Goal: Task Accomplishment & Management: Manage account settings

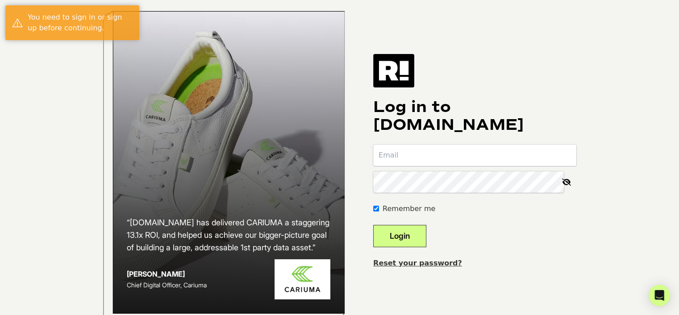
type input "[EMAIL_ADDRESS][DOMAIN_NAME]"
click at [422, 244] on button "Login" at bounding box center [399, 236] width 53 height 22
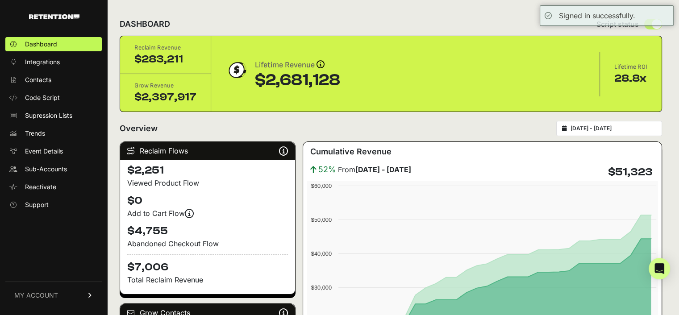
click at [436, 16] on div "DASHBOARD Script status" at bounding box center [391, 23] width 542 height 23
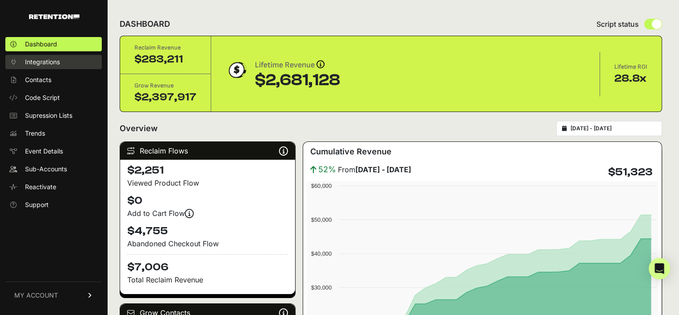
click at [42, 61] on span "Integrations" at bounding box center [42, 62] width 35 height 9
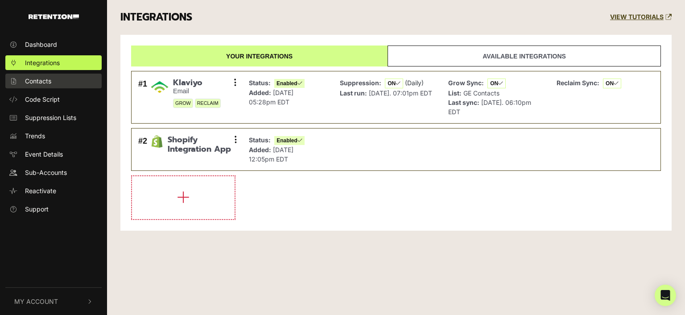
click at [38, 82] on span "Contacts" at bounding box center [38, 80] width 26 height 9
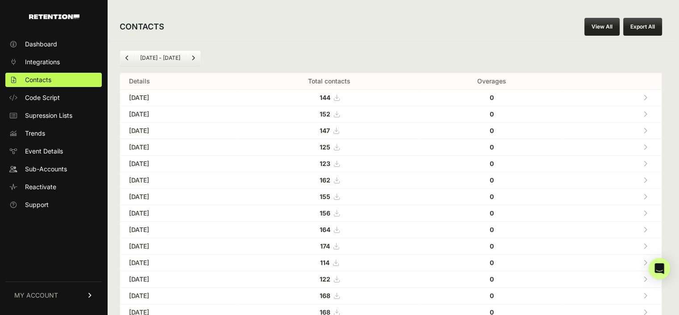
click at [45, 96] on span "Code Script" at bounding box center [42, 97] width 35 height 9
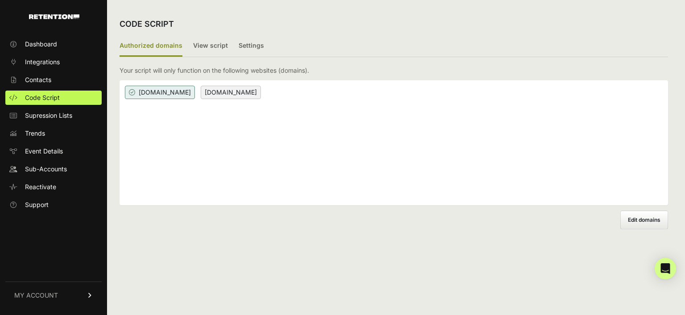
click at [28, 295] on span "MY ACCOUNT" at bounding box center [36, 295] width 44 height 9
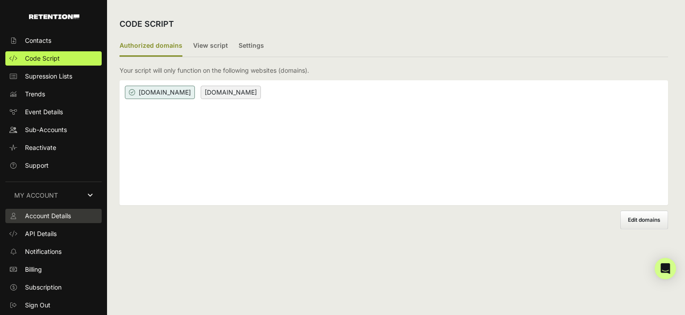
scroll to position [43, 0]
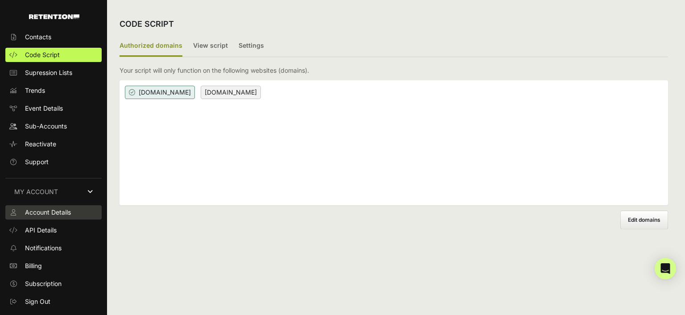
click at [56, 210] on span "Account Details" at bounding box center [48, 212] width 46 height 9
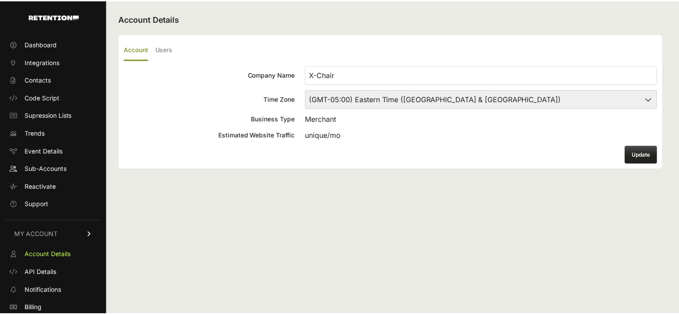
scroll to position [37, 0]
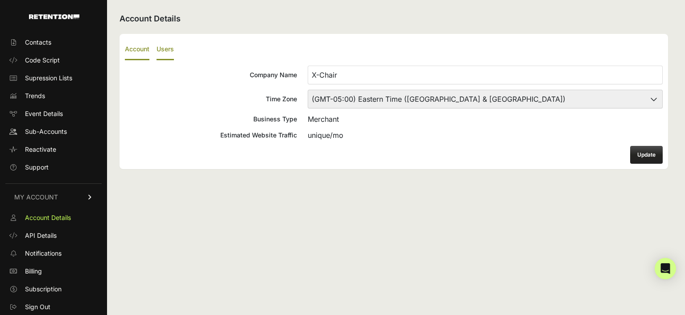
click at [171, 48] on label "Users" at bounding box center [165, 49] width 17 height 21
click at [0, 0] on input "Users" at bounding box center [0, 0] width 0 height 0
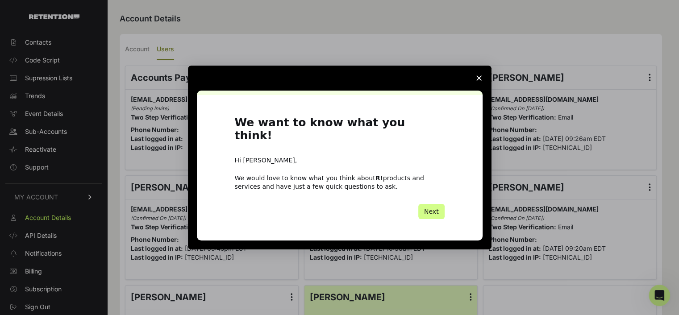
click at [478, 81] on icon "Close survey" at bounding box center [478, 77] width 5 height 5
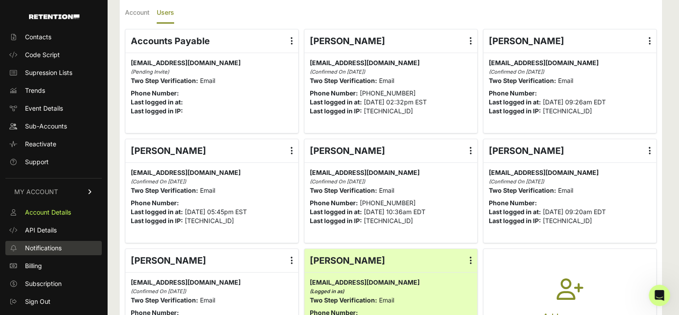
scroll to position [89, 0]
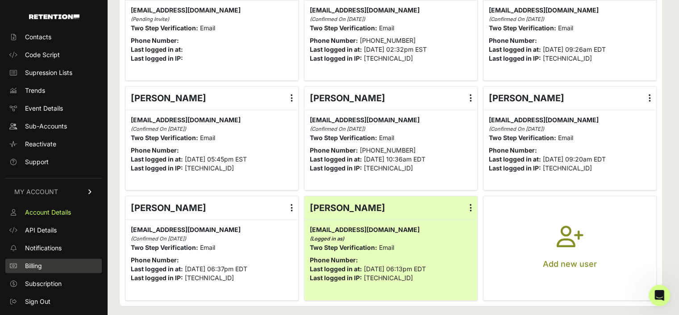
click at [42, 263] on span "Billing" at bounding box center [33, 265] width 17 height 9
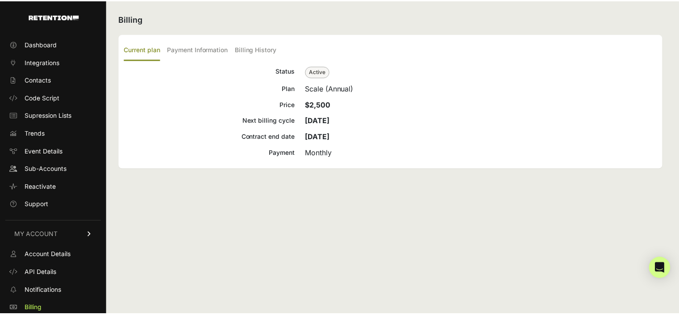
scroll to position [37, 0]
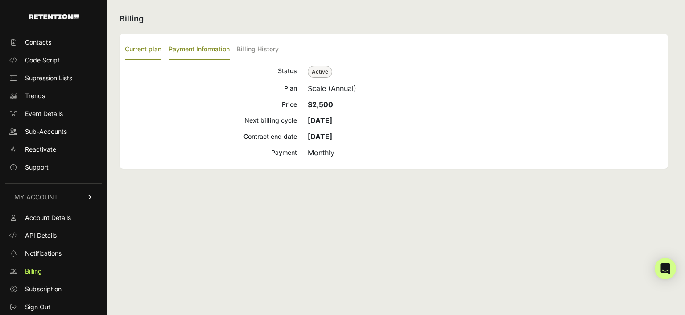
click at [198, 45] on label "Payment Information" at bounding box center [199, 49] width 61 height 21
click at [0, 0] on input "Payment Information" at bounding box center [0, 0] width 0 height 0
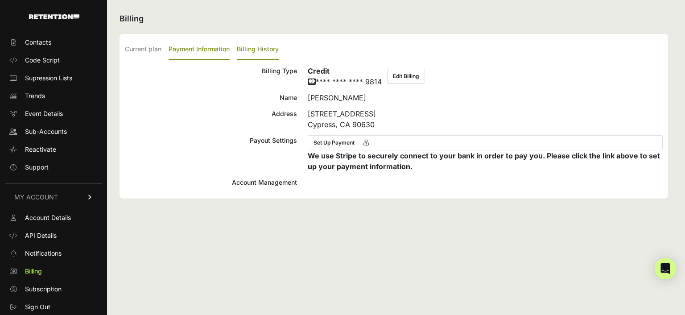
click at [260, 47] on label "Billing History" at bounding box center [258, 49] width 42 height 21
click at [0, 0] on input "Billing History" at bounding box center [0, 0] width 0 height 0
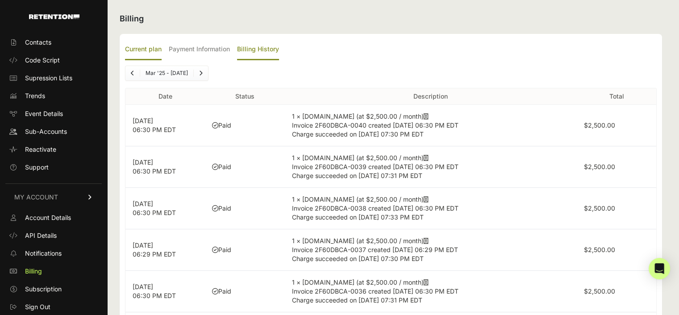
click at [142, 46] on label "Current plan" at bounding box center [143, 49] width 37 height 21
click at [0, 0] on input "Current plan" at bounding box center [0, 0] width 0 height 0
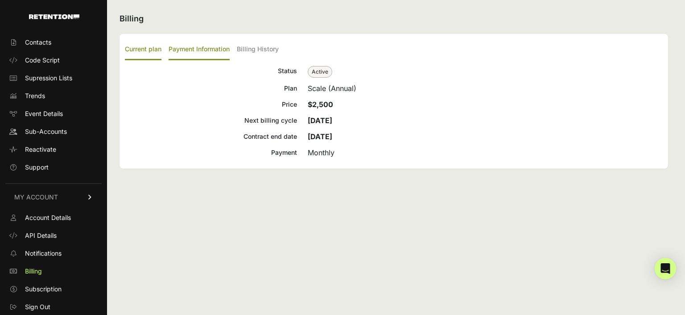
click at [215, 46] on label "Payment Information" at bounding box center [199, 49] width 61 height 21
click at [0, 0] on input "Payment Information" at bounding box center [0, 0] width 0 height 0
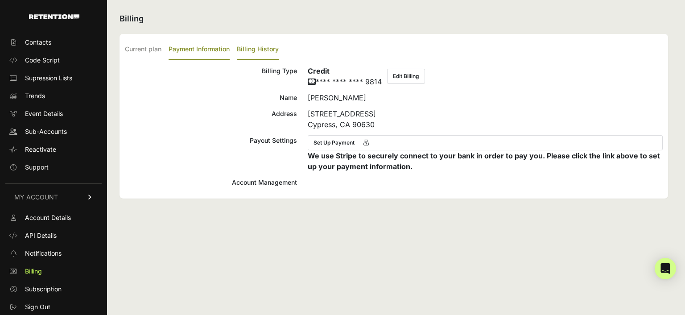
click at [270, 50] on label "Billing History" at bounding box center [258, 49] width 42 height 21
click at [0, 0] on input "Billing History" at bounding box center [0, 0] width 0 height 0
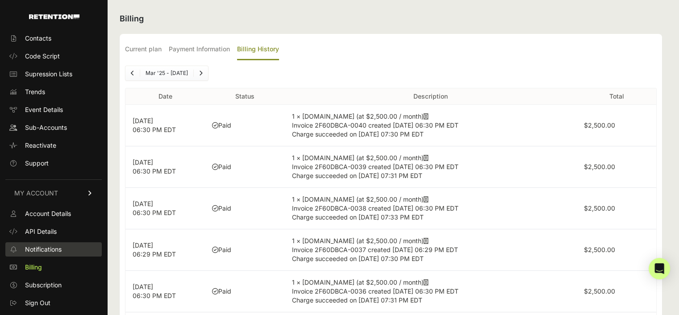
scroll to position [43, 0]
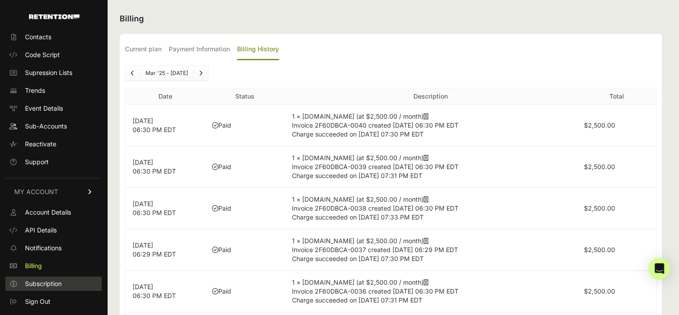
click at [52, 282] on span "Subscription" at bounding box center [43, 283] width 37 height 9
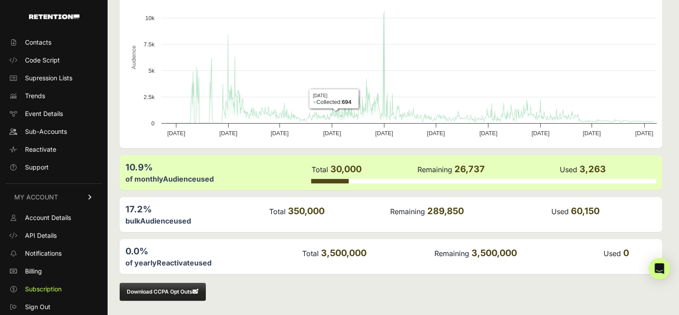
scroll to position [143, 0]
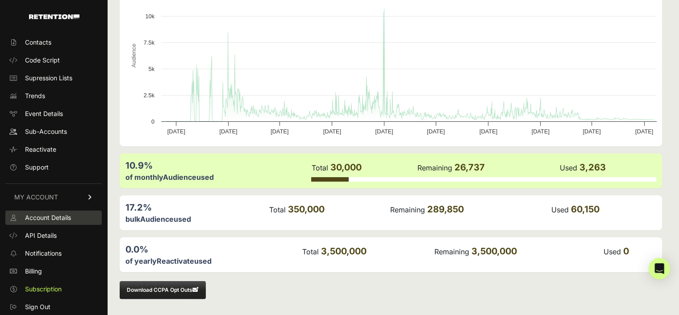
click at [54, 214] on span "Account Details" at bounding box center [48, 217] width 46 height 9
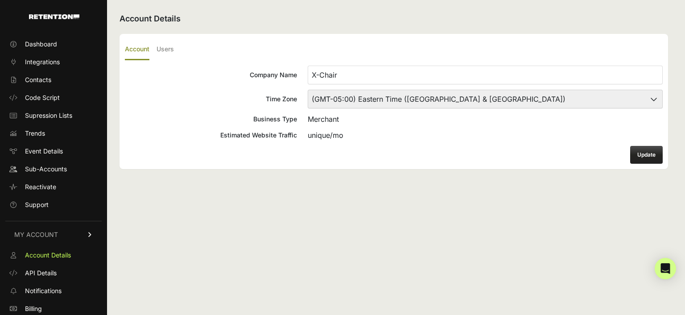
scroll to position [37, 0]
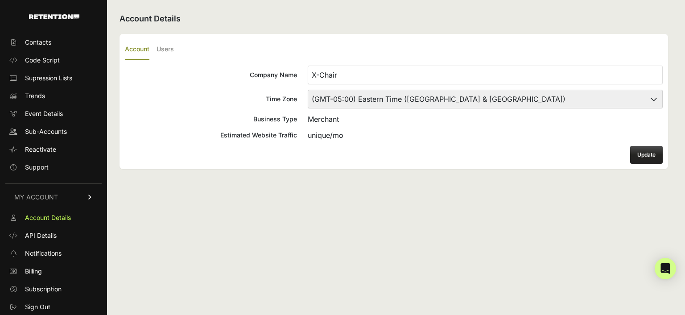
click at [87, 195] on icon at bounding box center [90, 197] width 6 height 5
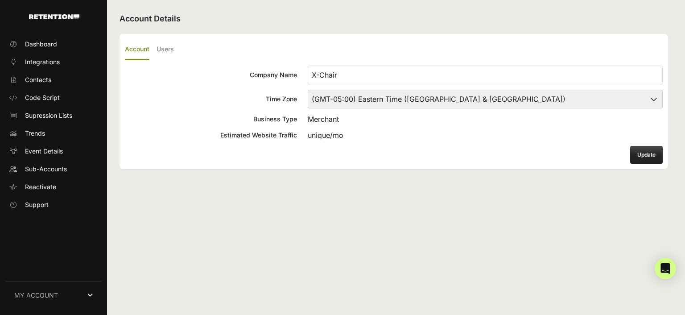
scroll to position [0, 0]
click at [89, 293] on icon at bounding box center [89, 295] width 5 height 6
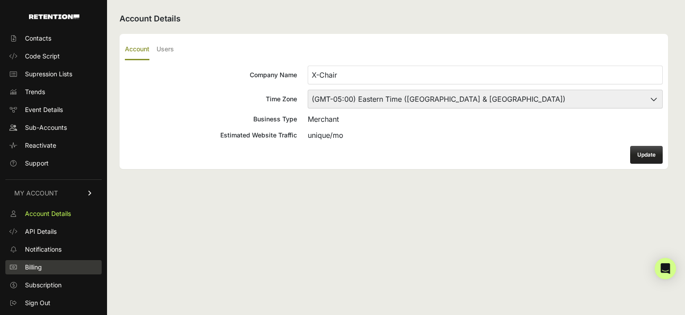
scroll to position [43, 0]
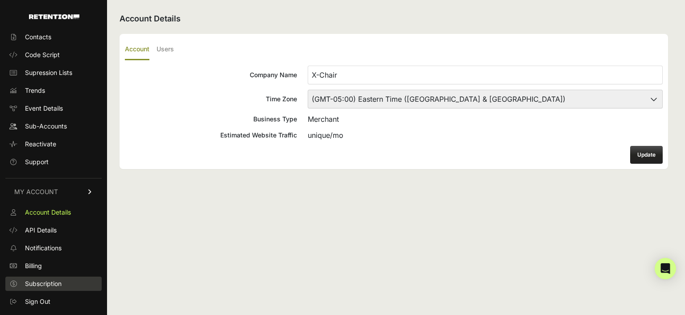
click at [44, 280] on span "Subscription" at bounding box center [43, 283] width 37 height 9
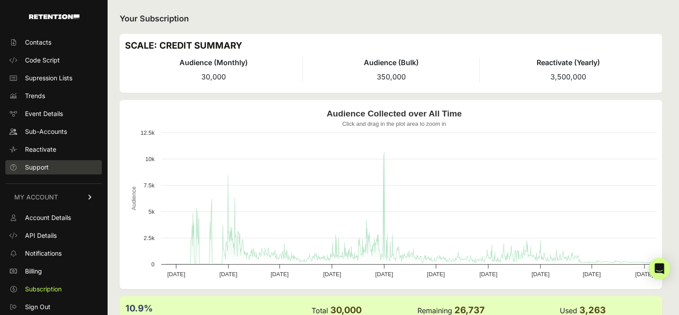
click at [39, 167] on span "Support" at bounding box center [37, 167] width 24 height 9
click at [45, 39] on span "Contacts" at bounding box center [38, 42] width 26 height 9
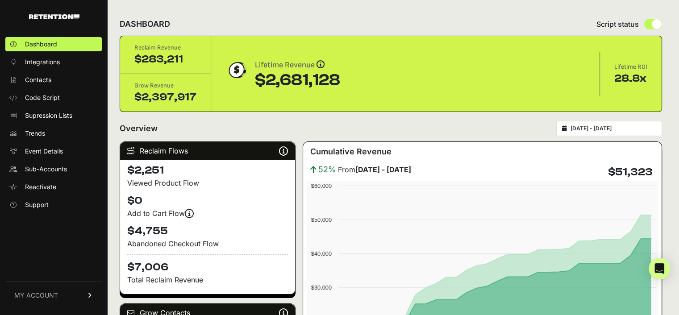
click at [453, 121] on div "Overview [DATE] - [DATE]" at bounding box center [391, 128] width 542 height 15
click at [44, 170] on span "Sub-Accounts" at bounding box center [46, 169] width 42 height 9
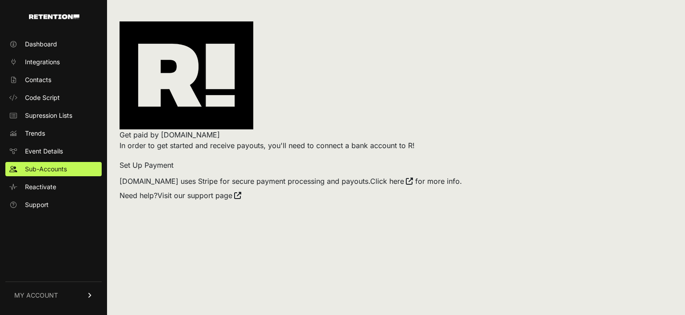
click at [48, 296] on span "MY ACCOUNT" at bounding box center [36, 295] width 44 height 9
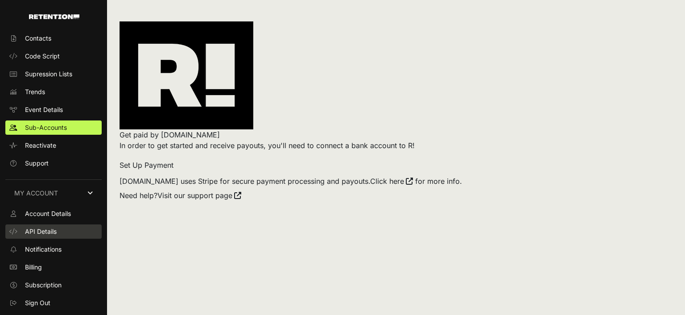
scroll to position [43, 0]
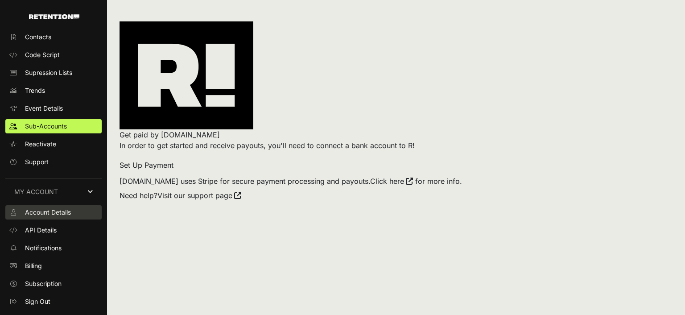
click at [57, 212] on span "Account Details" at bounding box center [48, 212] width 46 height 9
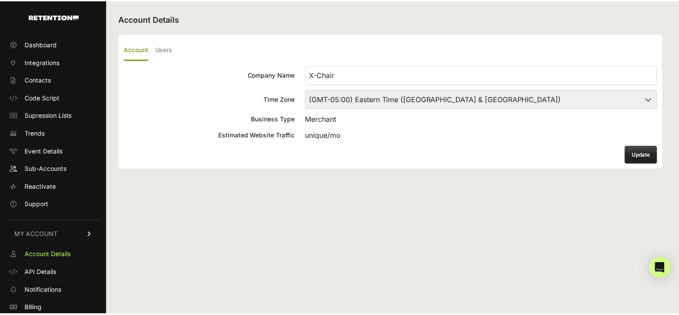
scroll to position [37, 0]
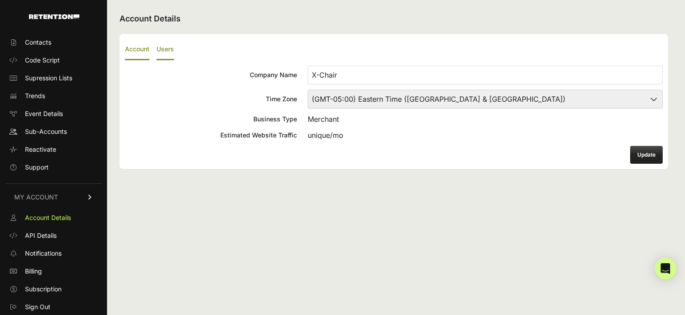
click at [164, 50] on label "Users" at bounding box center [165, 49] width 17 height 21
click at [0, 0] on input "Users" at bounding box center [0, 0] width 0 height 0
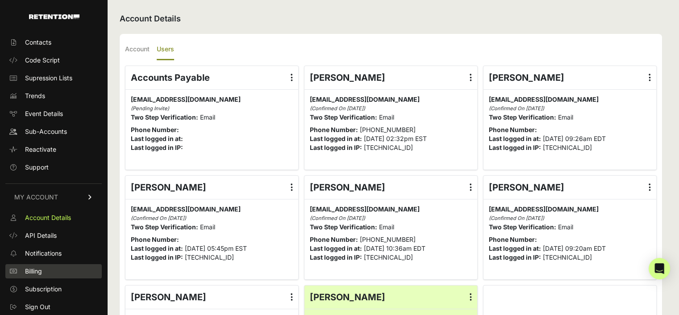
click at [37, 272] on span "Billing" at bounding box center [33, 271] width 17 height 9
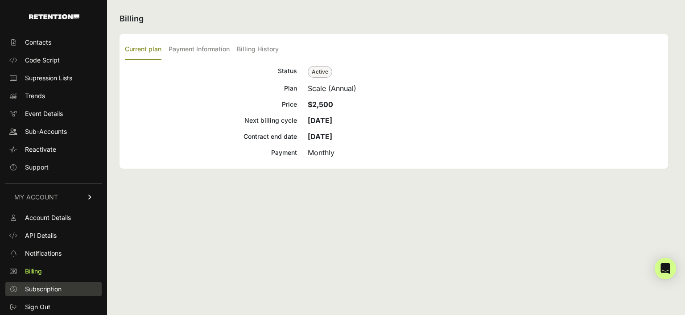
scroll to position [43, 0]
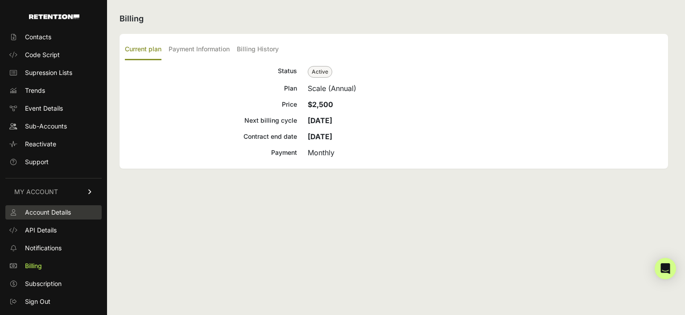
click at [51, 211] on span "Account Details" at bounding box center [48, 212] width 46 height 9
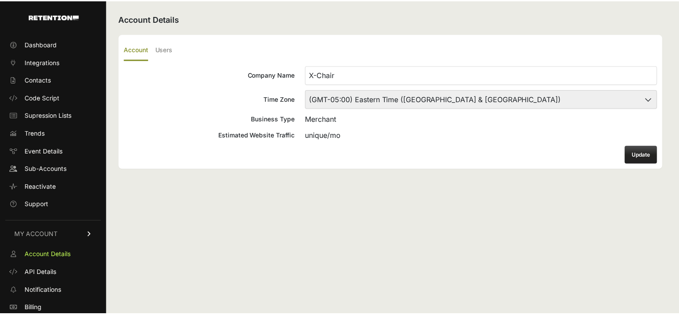
scroll to position [37, 0]
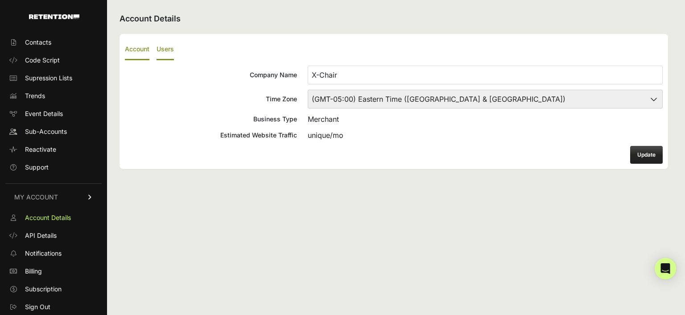
click at [162, 51] on label "Users" at bounding box center [165, 49] width 17 height 21
click at [0, 0] on input "Users" at bounding box center [0, 0] width 0 height 0
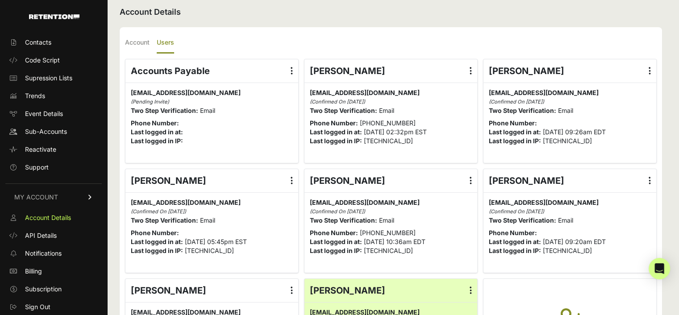
scroll to position [98, 0]
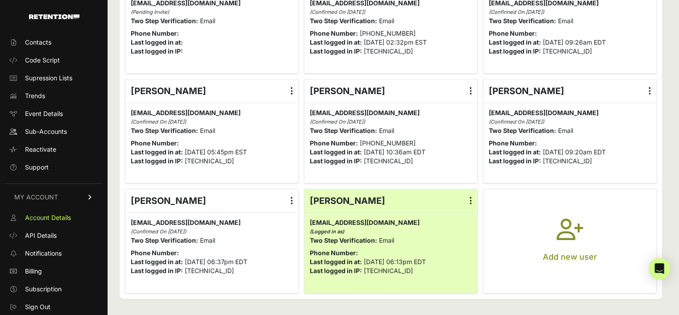
click at [578, 225] on icon "button" at bounding box center [569, 235] width 27 height 32
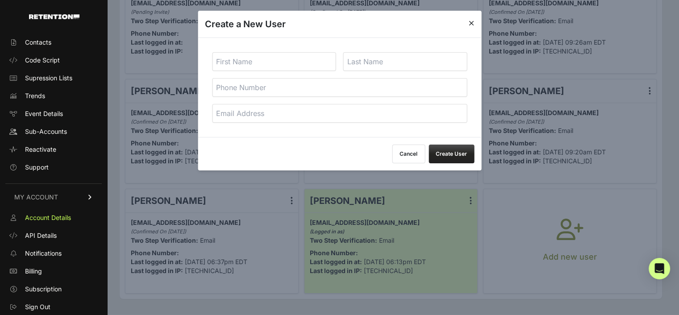
click at [236, 62] on input "text" at bounding box center [274, 61] width 124 height 19
type input "Margie"
click at [387, 65] on input "text" at bounding box center [405, 61] width 124 height 19
type input "Evarts"
click at [240, 119] on input "email" at bounding box center [339, 113] width 255 height 19
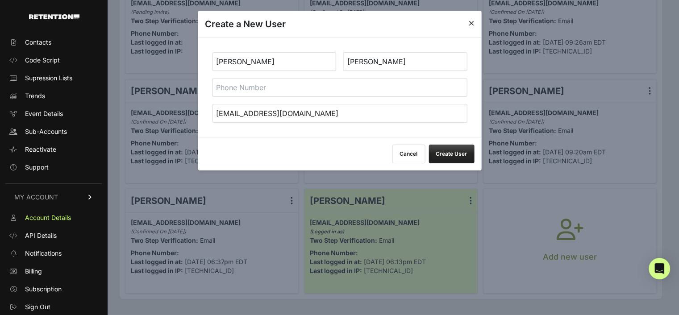
type input "mevarts@exemplis.com"
click at [452, 156] on button "Create User" at bounding box center [451, 154] width 46 height 19
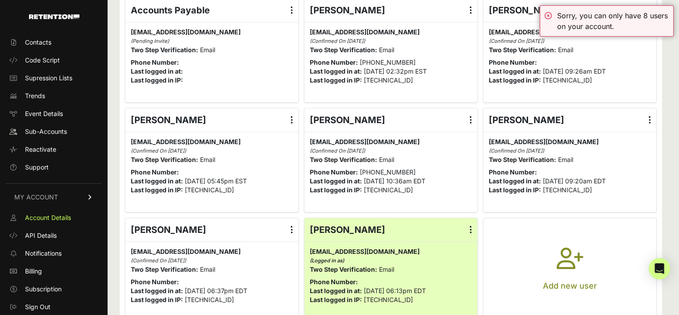
scroll to position [89, 0]
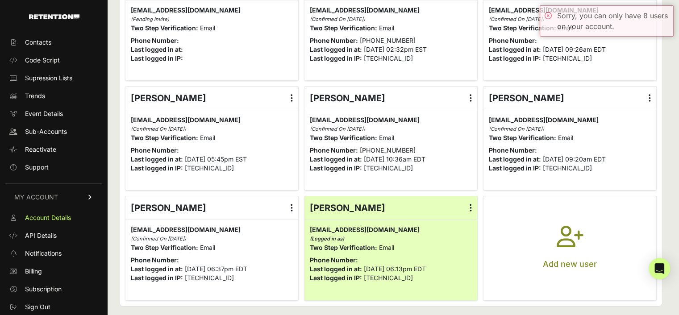
click at [472, 96] on icon at bounding box center [470, 98] width 2 height 9
click at [0, 0] on input "radio" at bounding box center [0, 0] width 0 height 0
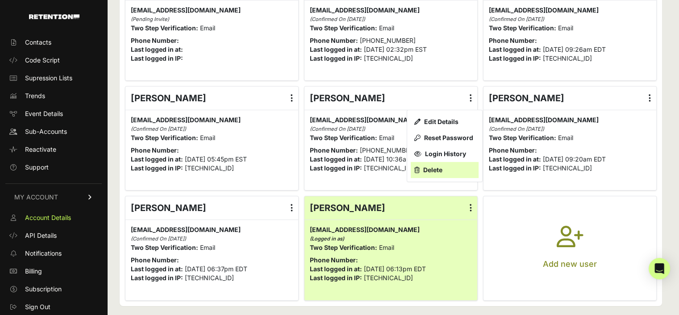
click at [436, 167] on link "Delete" at bounding box center [444, 170] width 68 height 16
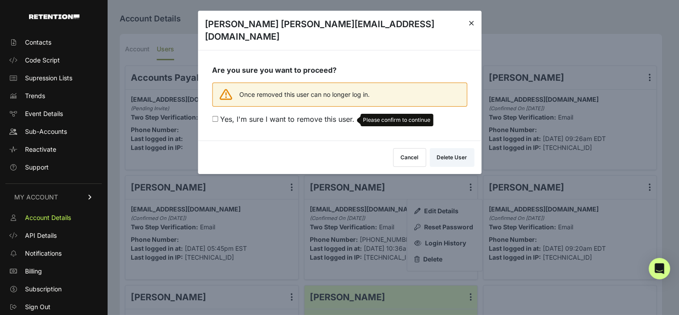
click at [213, 116] on input "Yes, I'm sure I want to remove this user. Please confirm to continue" at bounding box center [215, 119] width 6 height 6
checkbox input "true"
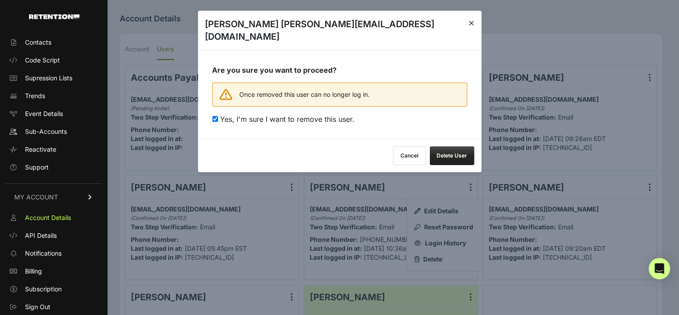
click at [449, 146] on button "Delete User" at bounding box center [451, 155] width 45 height 19
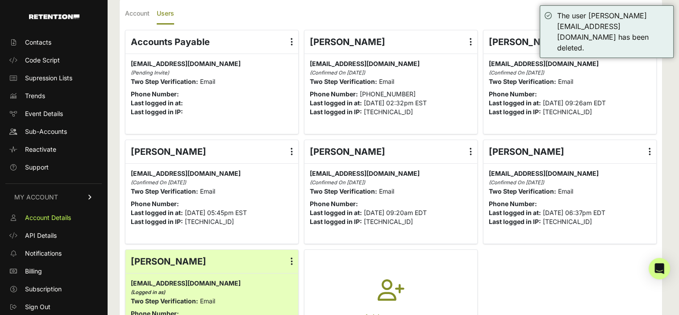
scroll to position [98, 0]
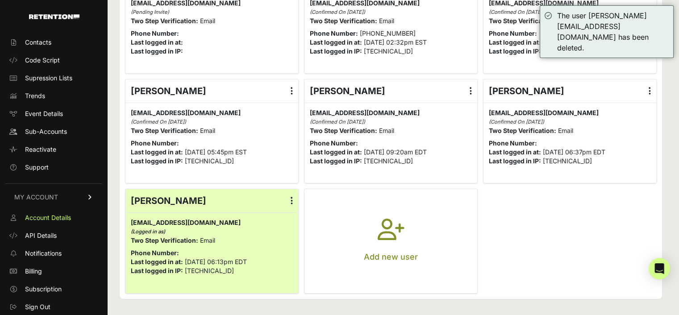
click at [387, 224] on icon "button" at bounding box center [390, 235] width 27 height 32
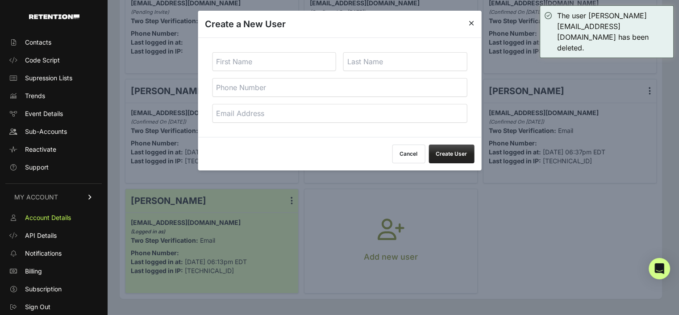
click at [248, 62] on input "text" at bounding box center [274, 61] width 124 height 19
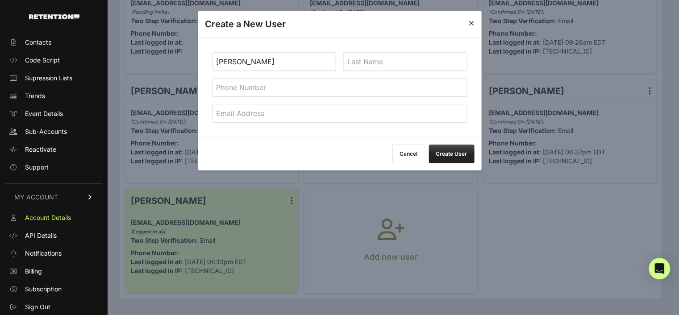
drag, startPoint x: 237, startPoint y: 62, endPoint x: 302, endPoint y: 61, distance: 64.2
click at [302, 61] on input "[PERSON_NAME]" at bounding box center [274, 61] width 124 height 19
type input "Margie"
click at [355, 56] on input "text" at bounding box center [405, 61] width 124 height 19
paste input "Evarts"
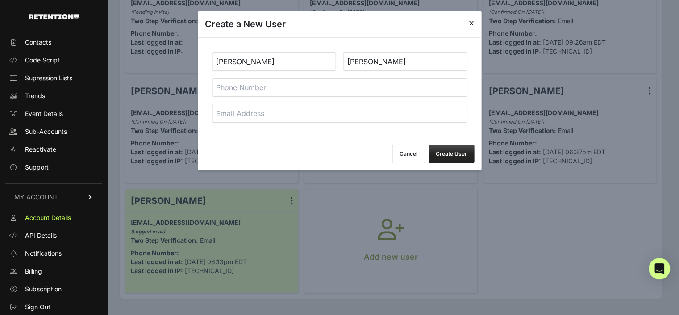
click at [349, 61] on input "Evarts" at bounding box center [405, 61] width 124 height 19
type input "Evarts"
click at [260, 112] on input "email" at bounding box center [339, 113] width 255 height 19
type input "[EMAIL_ADDRESS][DOMAIN_NAME]"
click at [445, 155] on button "Create User" at bounding box center [451, 154] width 46 height 19
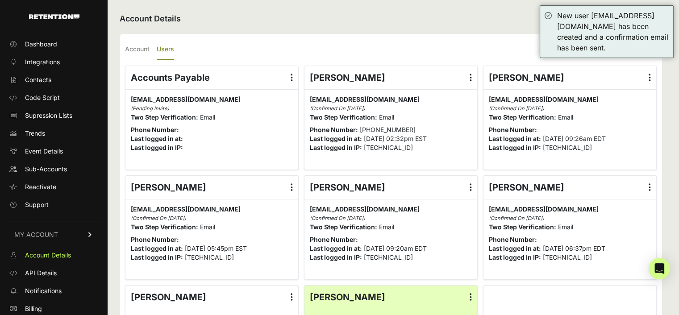
scroll to position [37, 0]
